Goal: Task Accomplishment & Management: Manage account settings

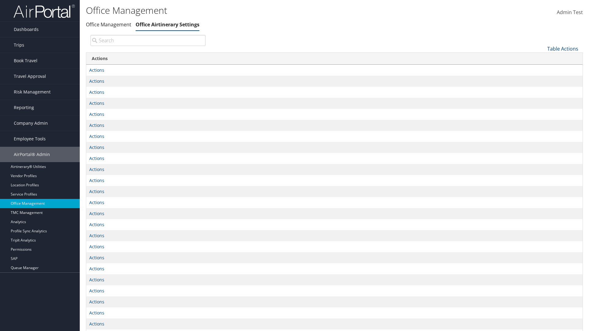
click at [563, 48] on link "Table Actions" at bounding box center [562, 48] width 31 height 7
click at [542, 68] on link "Page Length" at bounding box center [542, 69] width 81 height 10
click at [542, 69] on link "25" at bounding box center [542, 69] width 81 height 10
click at [563, 48] on link "Table Actions" at bounding box center [562, 48] width 31 height 7
click at [542, 68] on link "Page Length" at bounding box center [542, 69] width 81 height 10
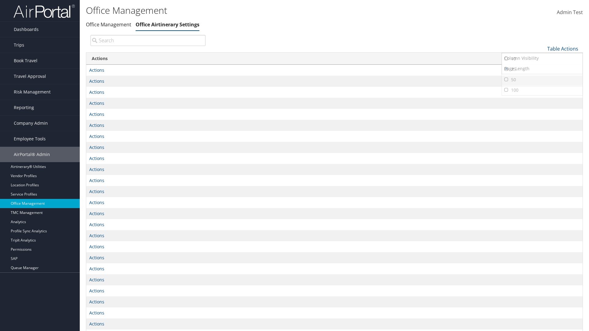
click at [542, 79] on link "50" at bounding box center [542, 80] width 81 height 10
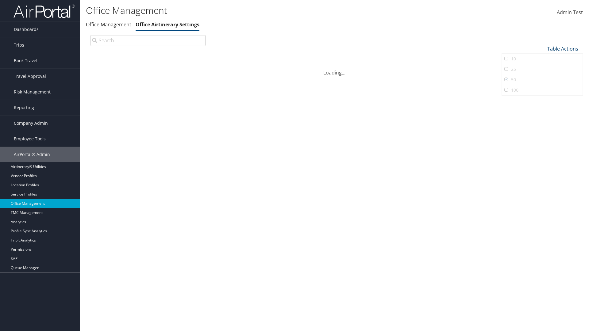
click at [563, 45] on link "Table Actions" at bounding box center [562, 48] width 31 height 7
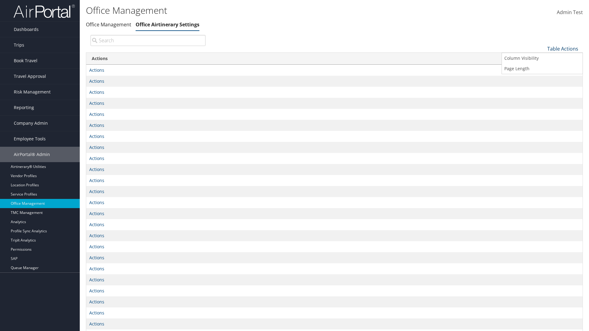
scroll to position [20, 0]
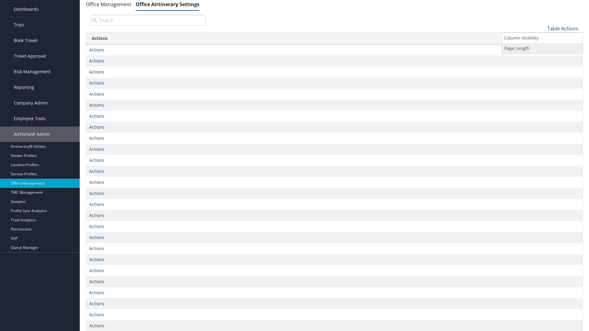
click at [542, 48] on link "Page Length" at bounding box center [542, 48] width 81 height 10
click at [542, 70] on link "100" at bounding box center [542, 70] width 81 height 10
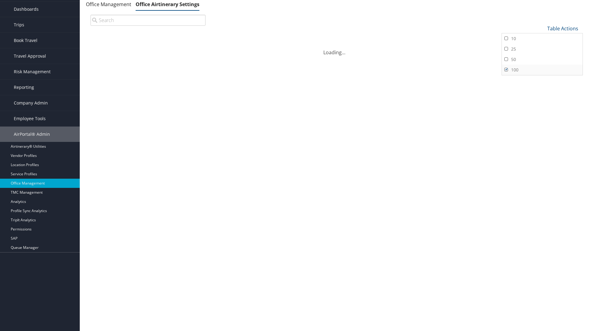
scroll to position [0, 0]
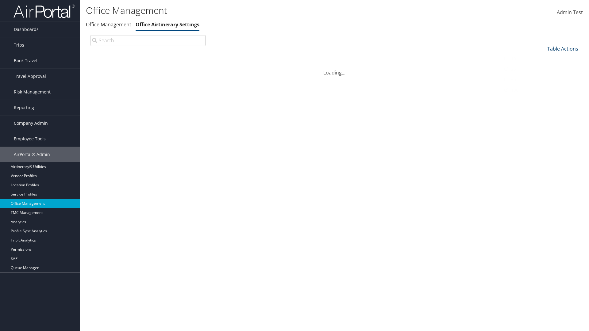
click at [563, 45] on link "Table Actions" at bounding box center [562, 48] width 31 height 7
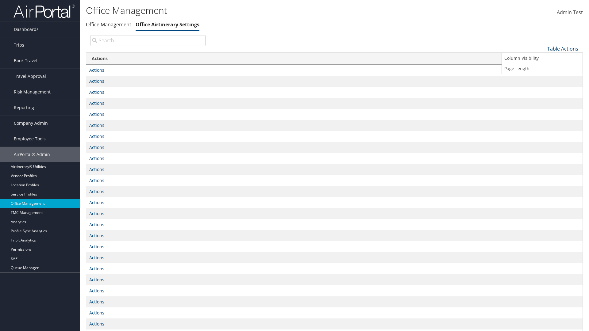
scroll to position [45, 0]
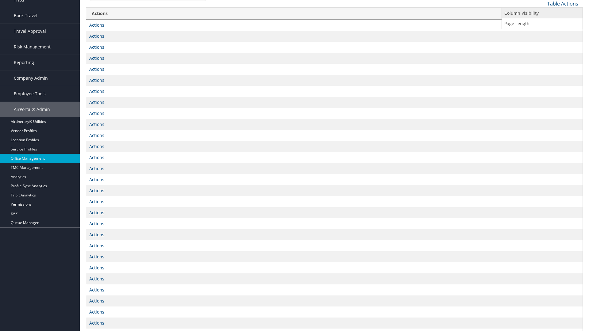
click at [542, 13] on link "Column Visibility" at bounding box center [542, 13] width 81 height 10
